Goal: Task Accomplishment & Management: Manage account settings

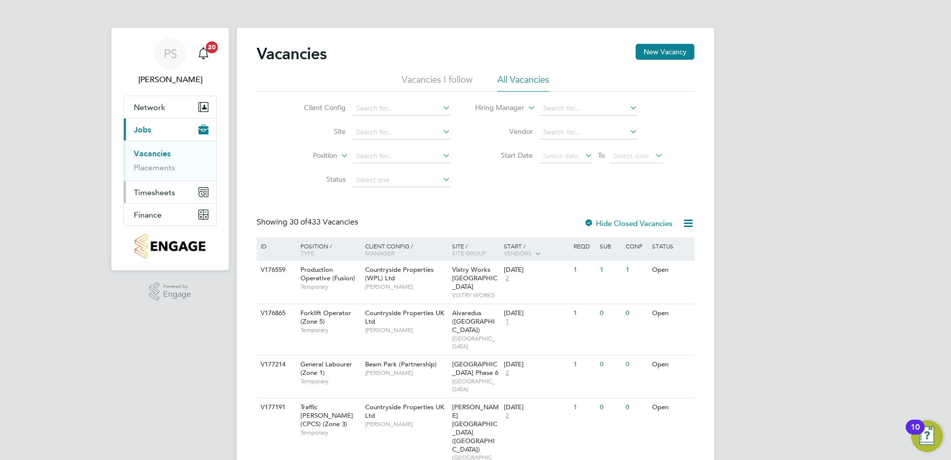
click at [158, 191] on span "Timesheets" at bounding box center [154, 192] width 41 height 9
click at [165, 174] on link "Timesheets" at bounding box center [154, 175] width 41 height 9
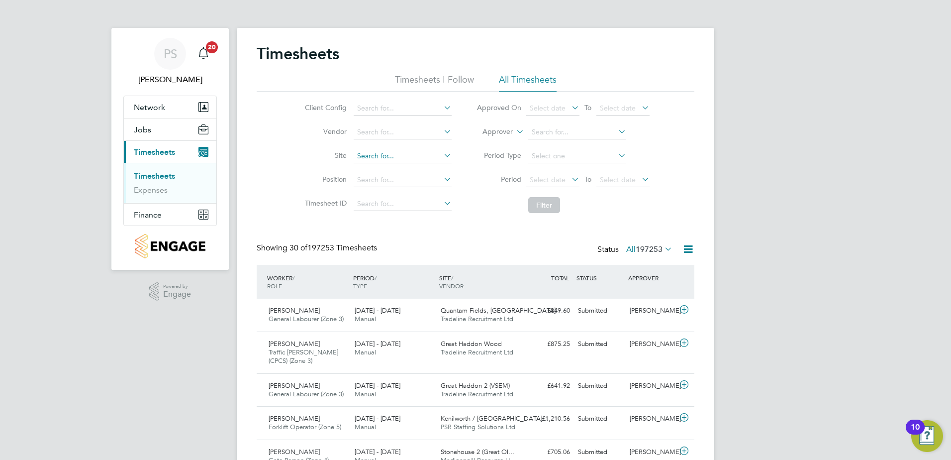
click at [389, 157] on input at bounding box center [403, 156] width 98 height 14
click at [397, 166] on li "Martell o Lakes" at bounding box center [402, 169] width 99 height 13
type input "[PERSON_NAME][GEOGRAPHIC_DATA]"
click at [535, 208] on button "Filter" at bounding box center [544, 205] width 32 height 16
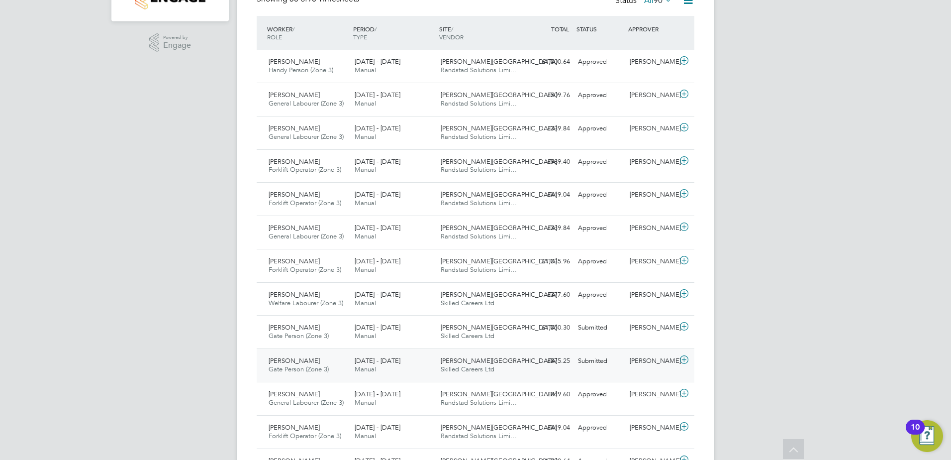
click at [683, 359] on icon at bounding box center [684, 360] width 12 height 8
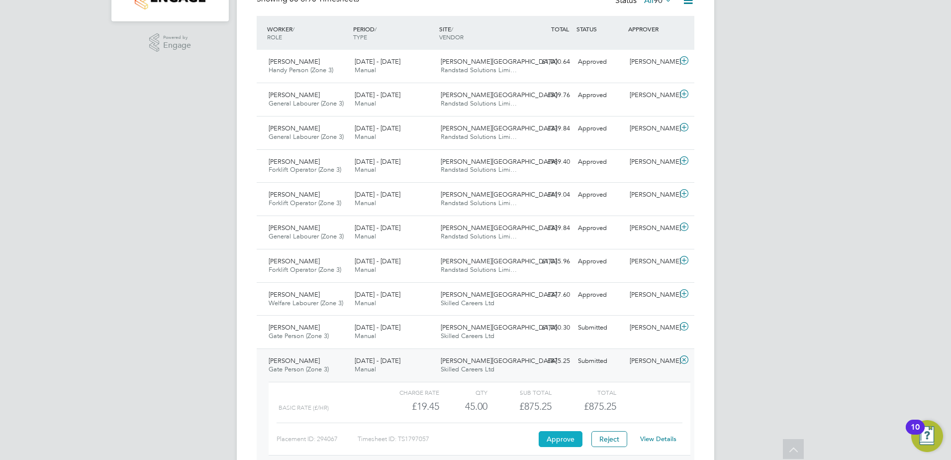
click at [558, 440] on button "Approve" at bounding box center [561, 439] width 44 height 16
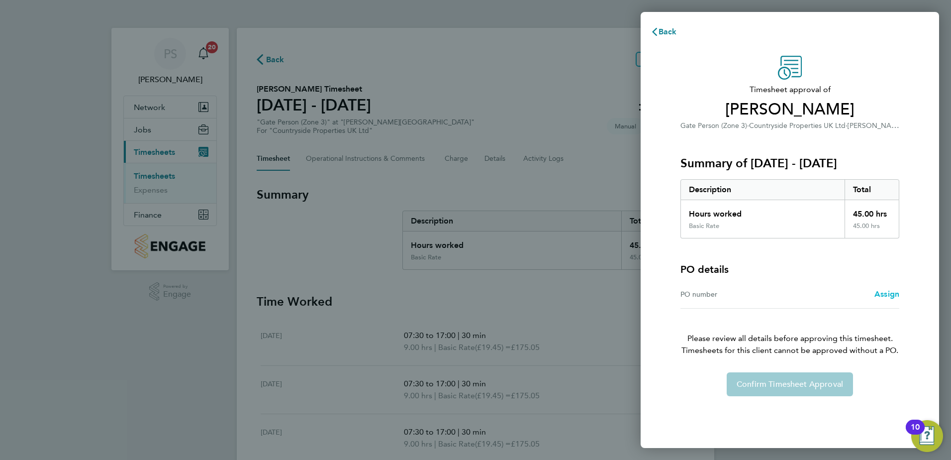
click at [889, 294] on span "Assign" at bounding box center [886, 293] width 25 height 9
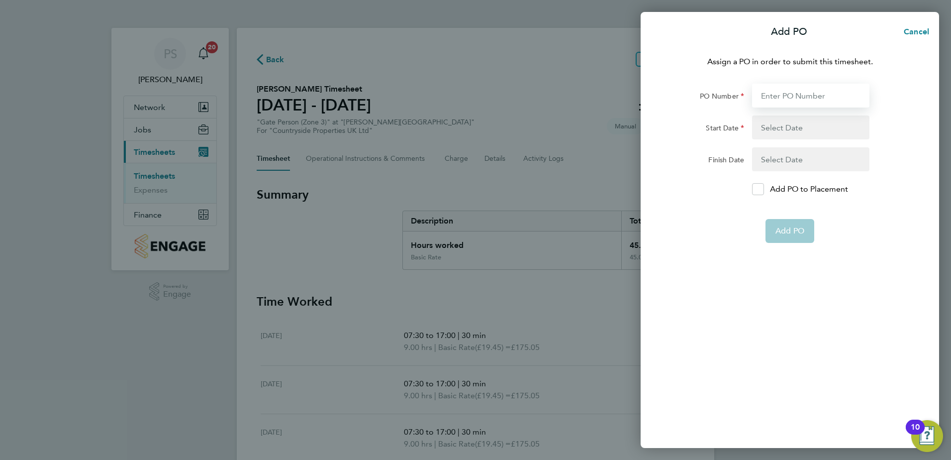
click at [802, 86] on input "PO Number" at bounding box center [810, 96] width 117 height 24
click at [917, 34] on span "Cancel" at bounding box center [915, 31] width 28 height 9
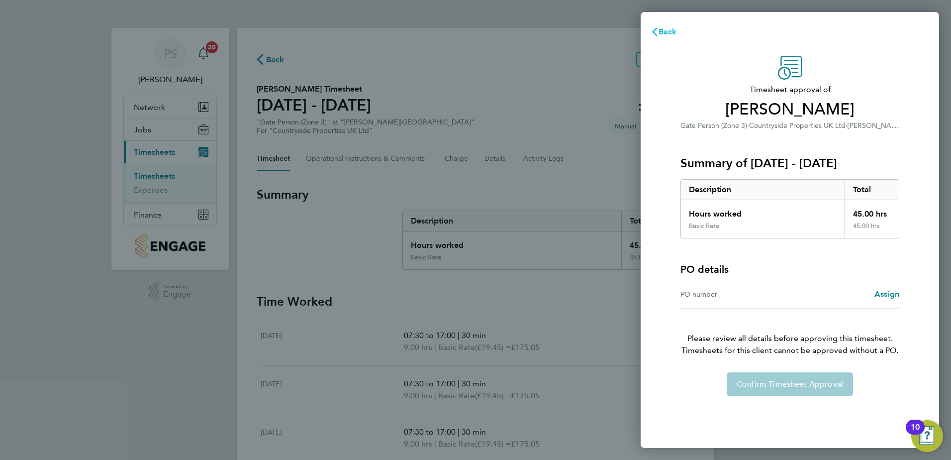
click at [662, 32] on span "Back" at bounding box center [668, 31] width 18 height 9
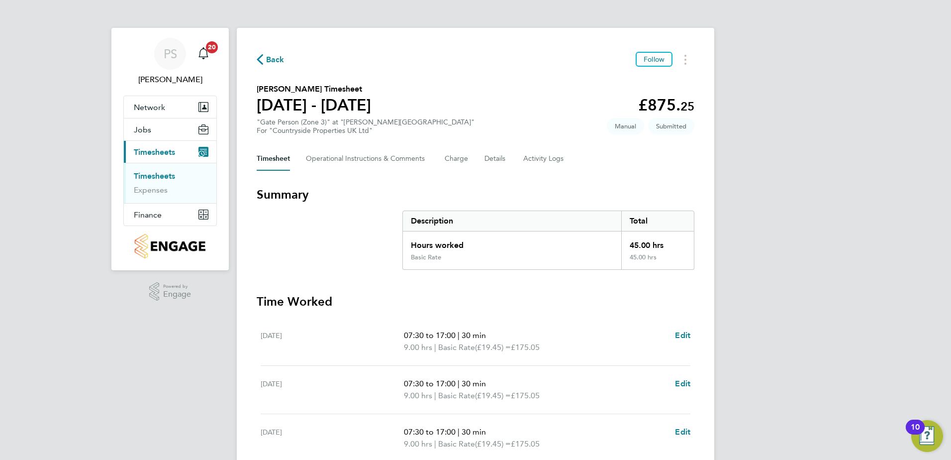
scroll to position [259, 0]
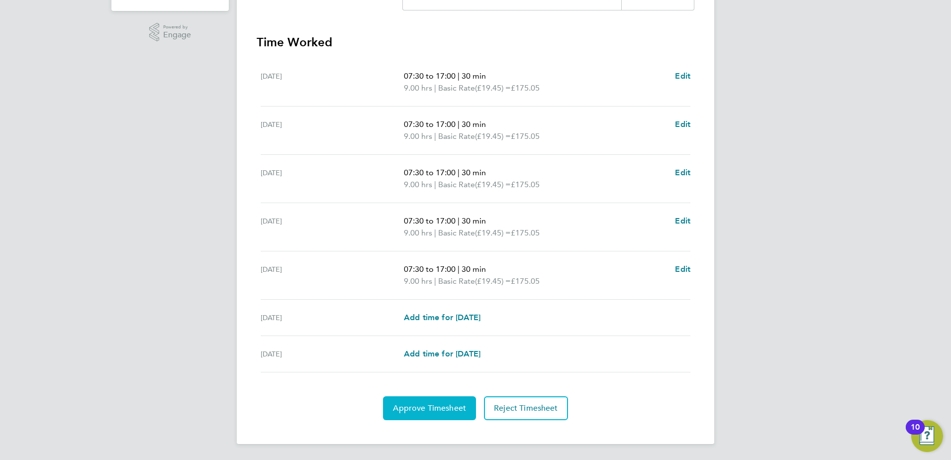
click at [436, 412] on span "Approve Timesheet" at bounding box center [429, 408] width 73 height 10
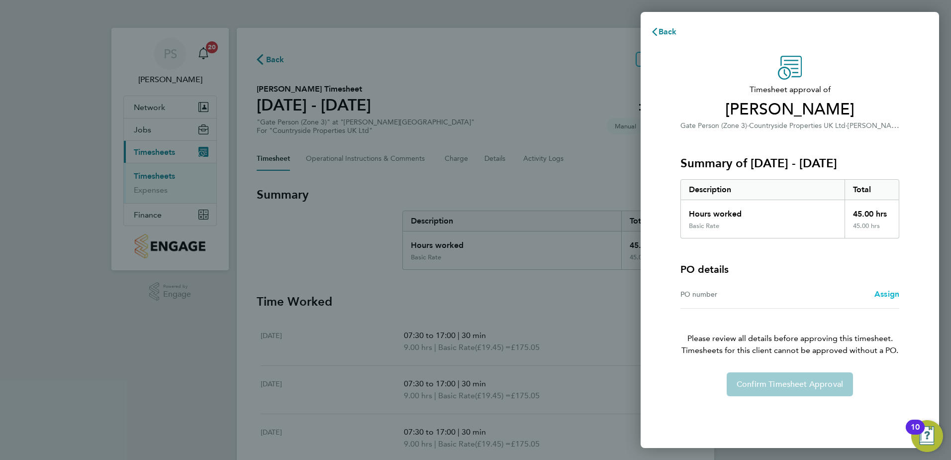
click at [887, 291] on span "Assign" at bounding box center [886, 293] width 25 height 9
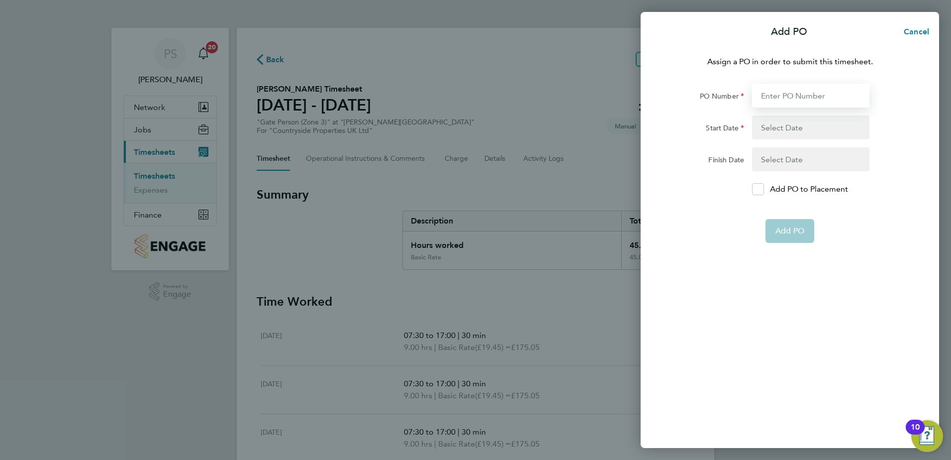
drag, startPoint x: 783, startPoint y: 91, endPoint x: 774, endPoint y: 98, distance: 11.7
click at [783, 91] on input "PO Number" at bounding box center [810, 96] width 117 height 24
type input "S-EMLHY/00012"
type input "[DATE]"
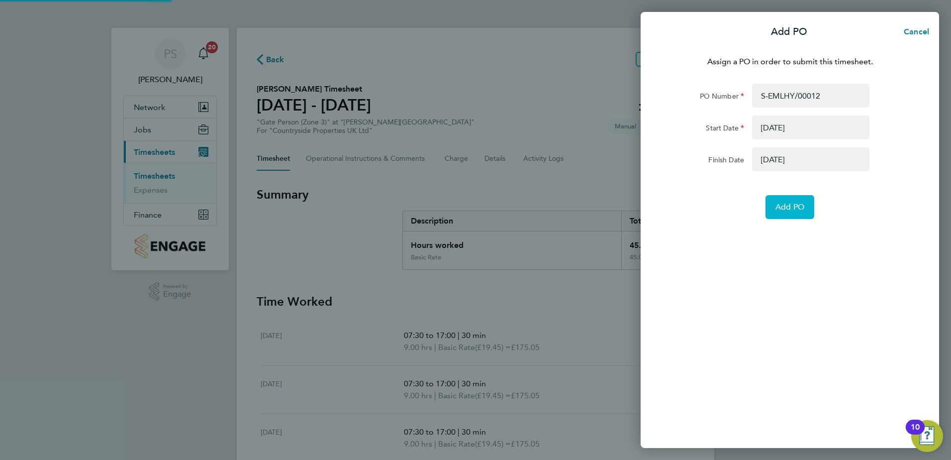
click at [797, 211] on span "Add PO" at bounding box center [789, 207] width 29 height 10
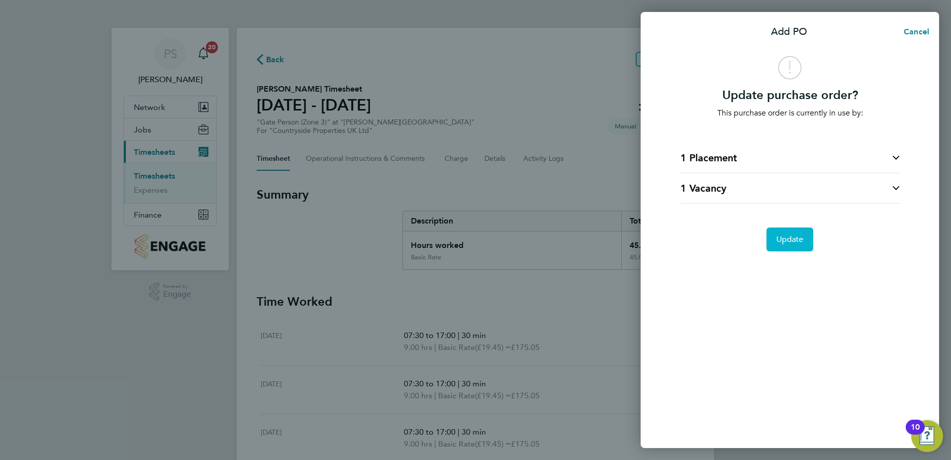
click at [800, 240] on span "Update" at bounding box center [789, 239] width 27 height 10
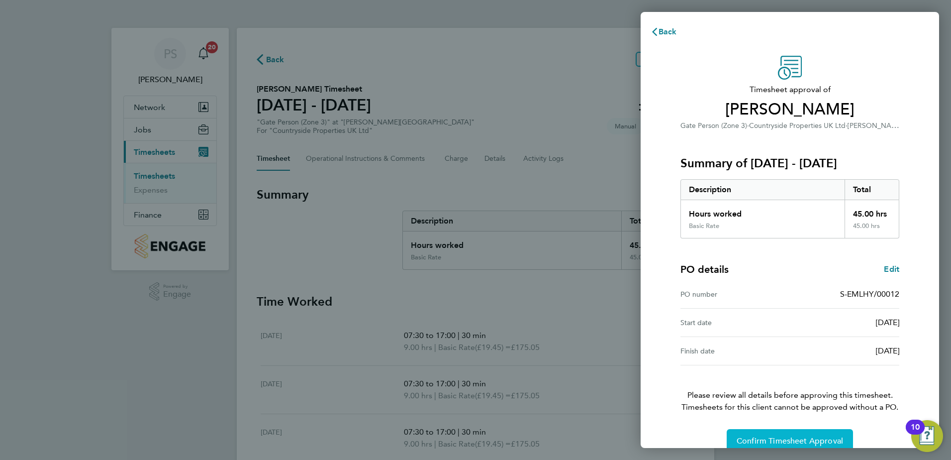
click at [791, 441] on span "Confirm Timesheet Approval" at bounding box center [790, 441] width 106 height 10
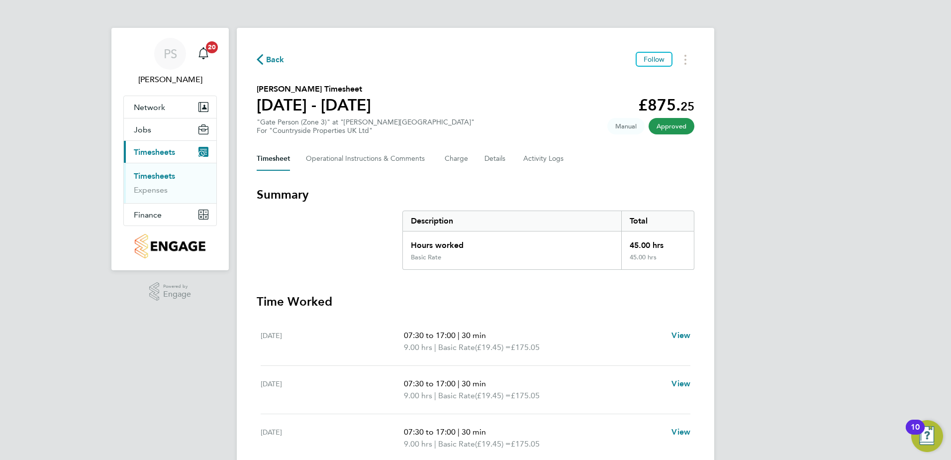
scroll to position [259, 0]
